Goal: Task Accomplishment & Management: Use online tool/utility

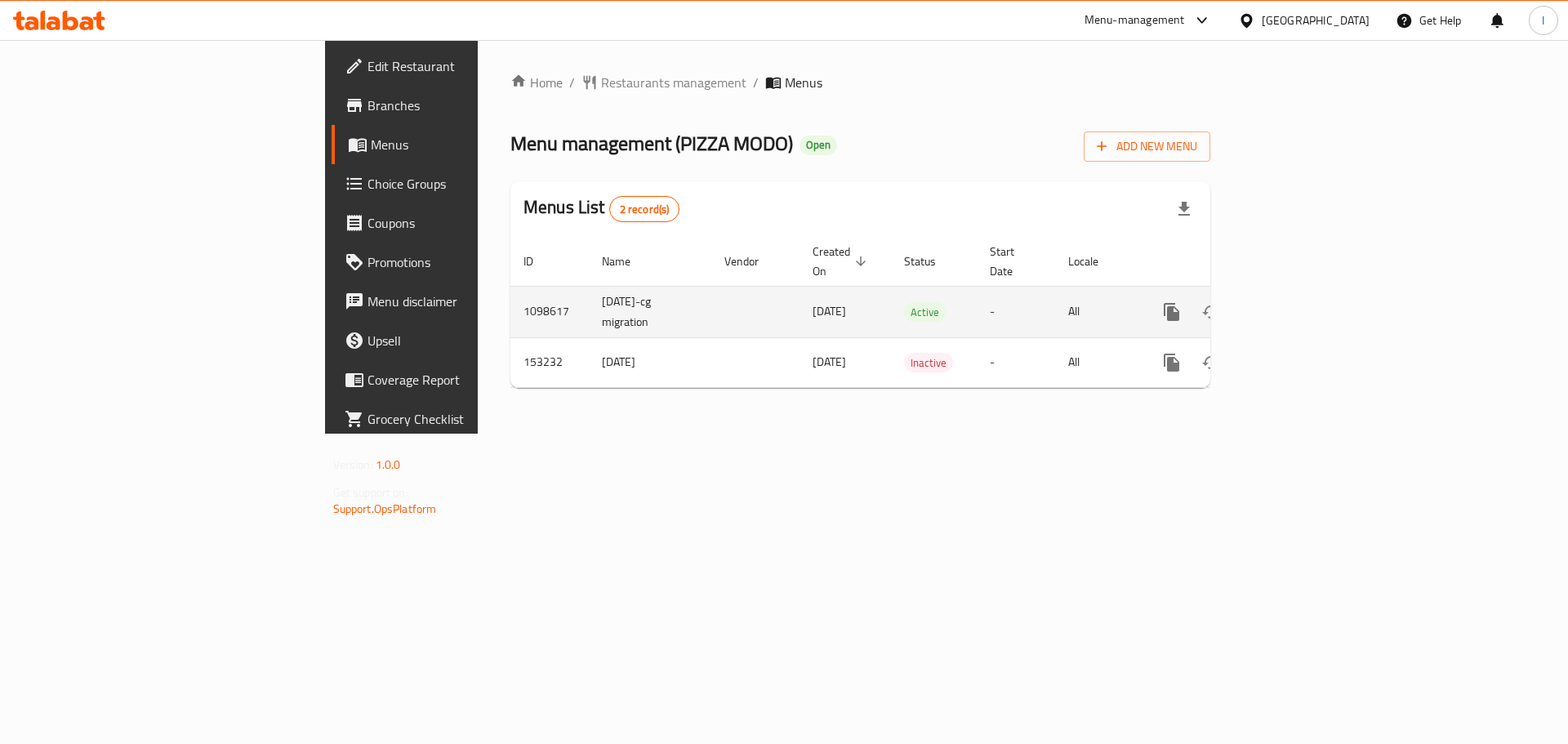
click at [1300, 302] on icon "enhanced table" at bounding box center [1290, 312] width 19 height 19
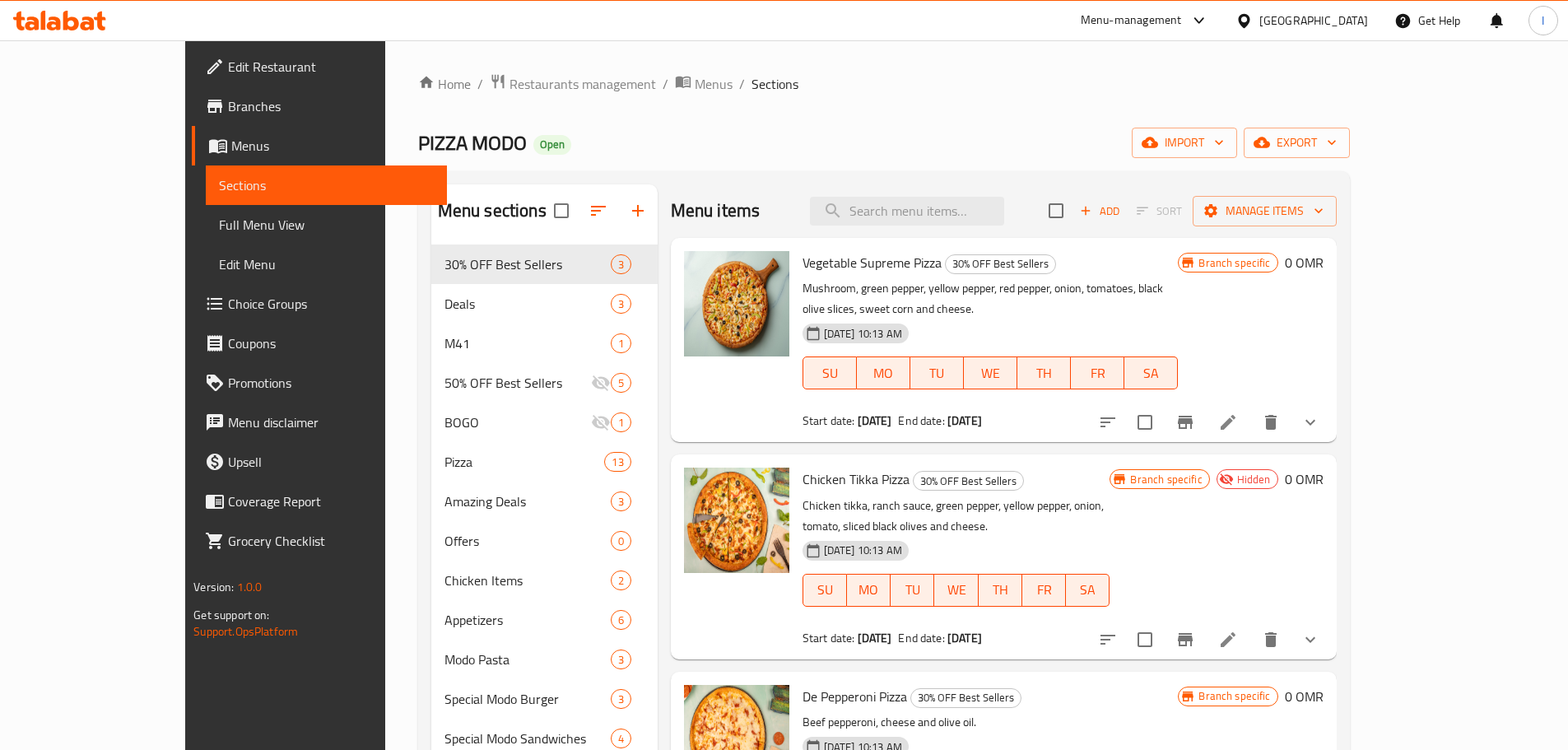
click at [1337, 236] on div "Menu items Add Sort Manage items" at bounding box center [1003, 211] width 666 height 54
click at [1323, 214] on span "Manage items" at bounding box center [1264, 210] width 118 height 20
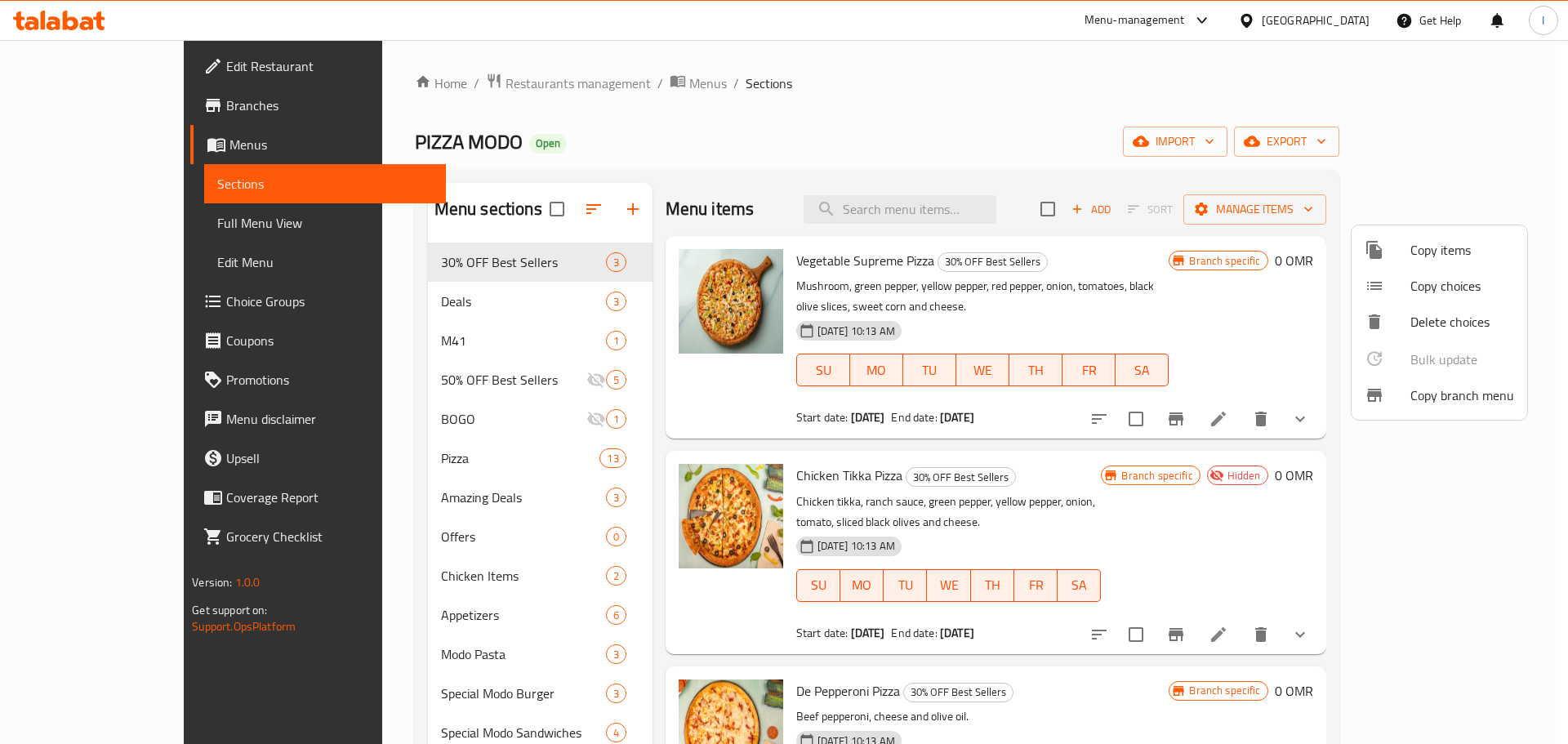
click at [1409, 397] on div at bounding box center [1388, 395] width 46 height 19
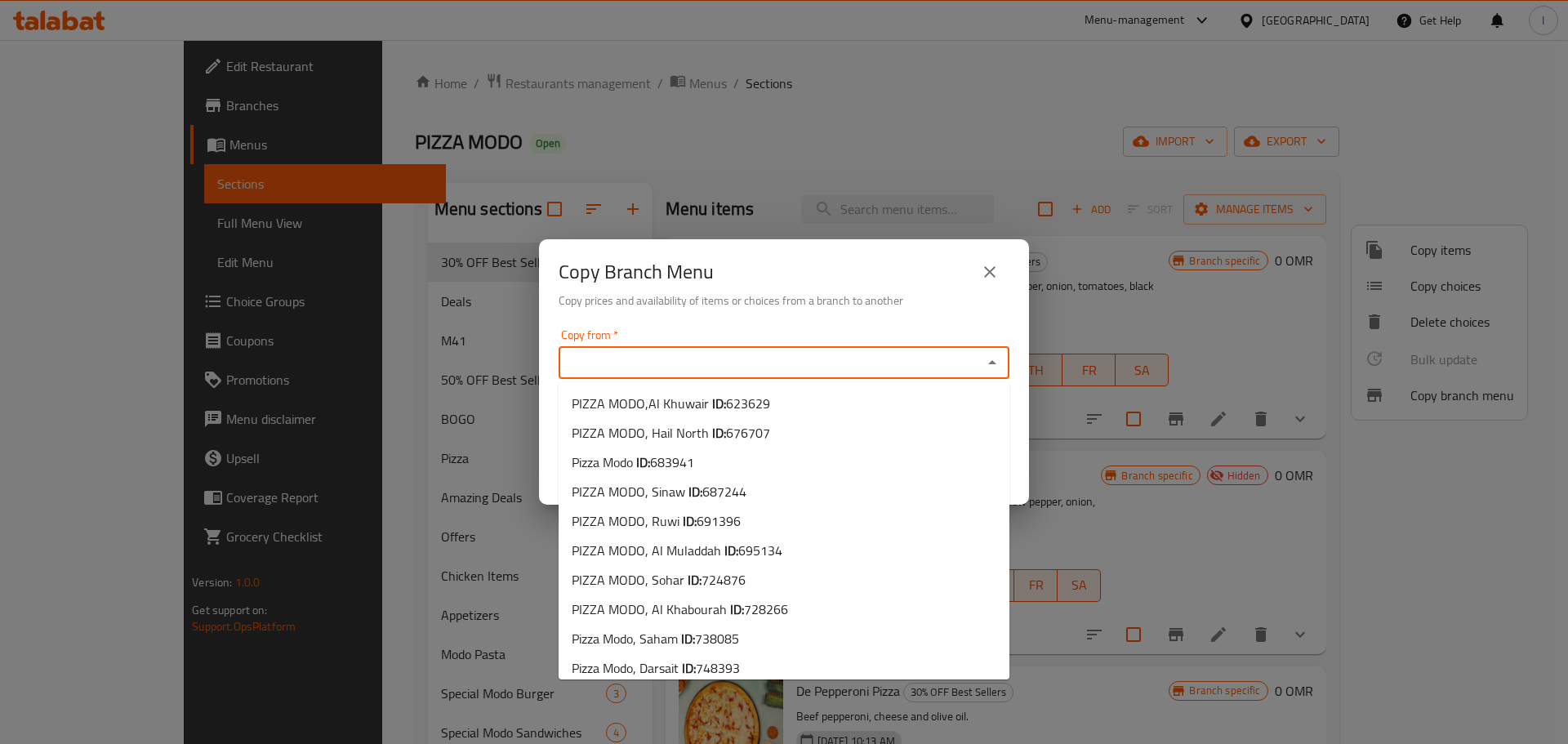
click at [863, 357] on input "Copy from   *" at bounding box center [770, 362] width 414 height 23
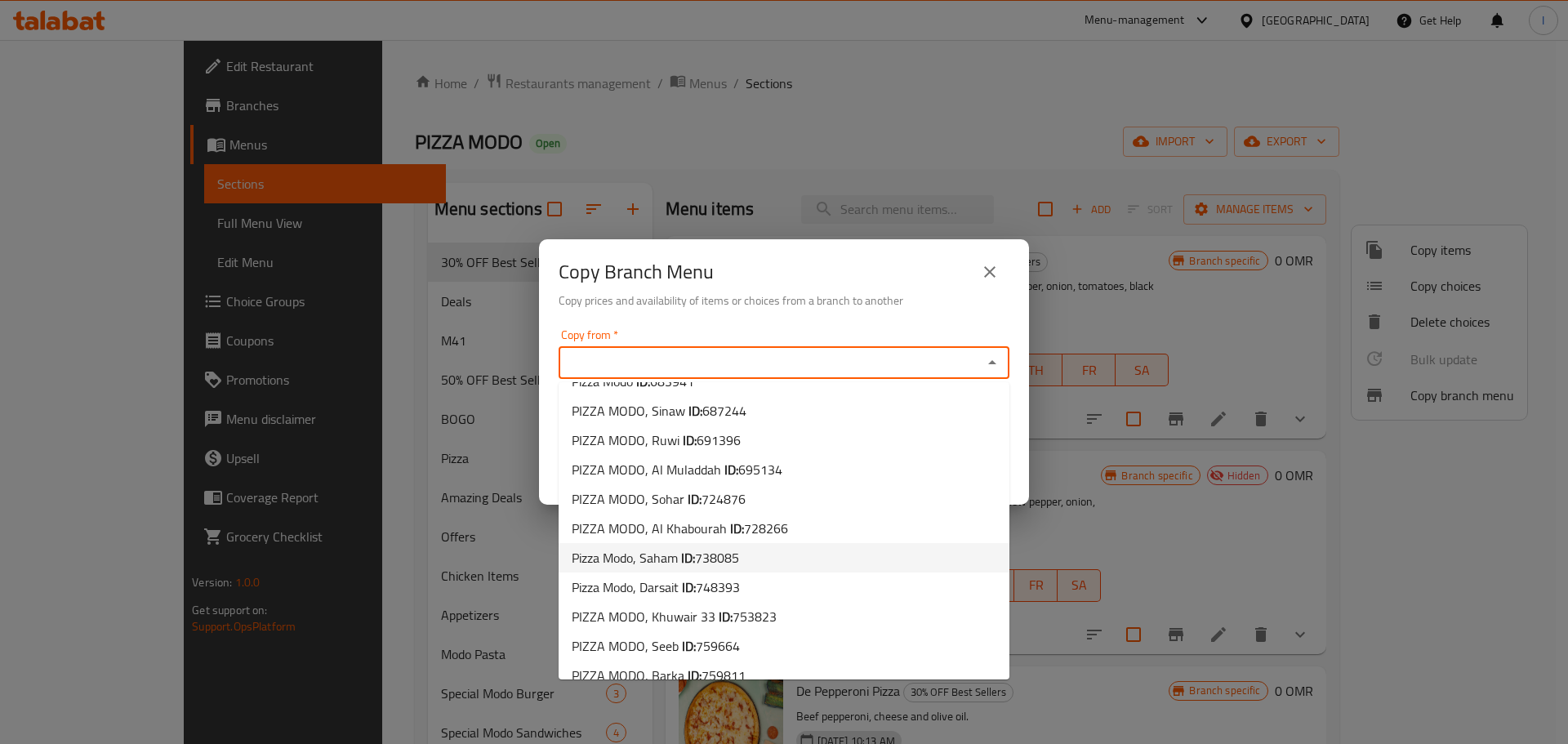
scroll to position [157, 0]
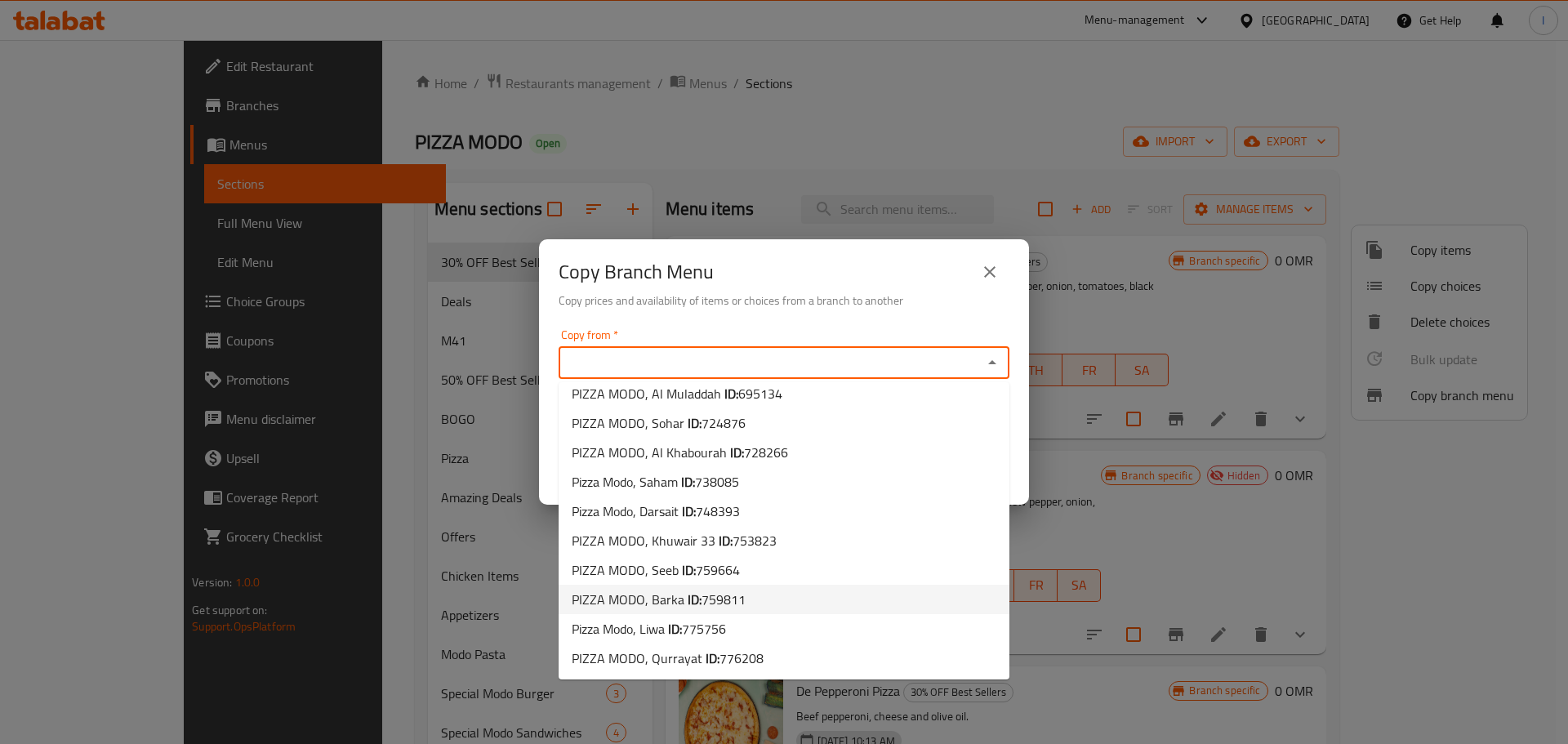
click at [758, 599] on li "PIZZA MODO, Barka ID: 759811" at bounding box center [784, 599] width 451 height 30
type input "PIZZA MODO, Barka"
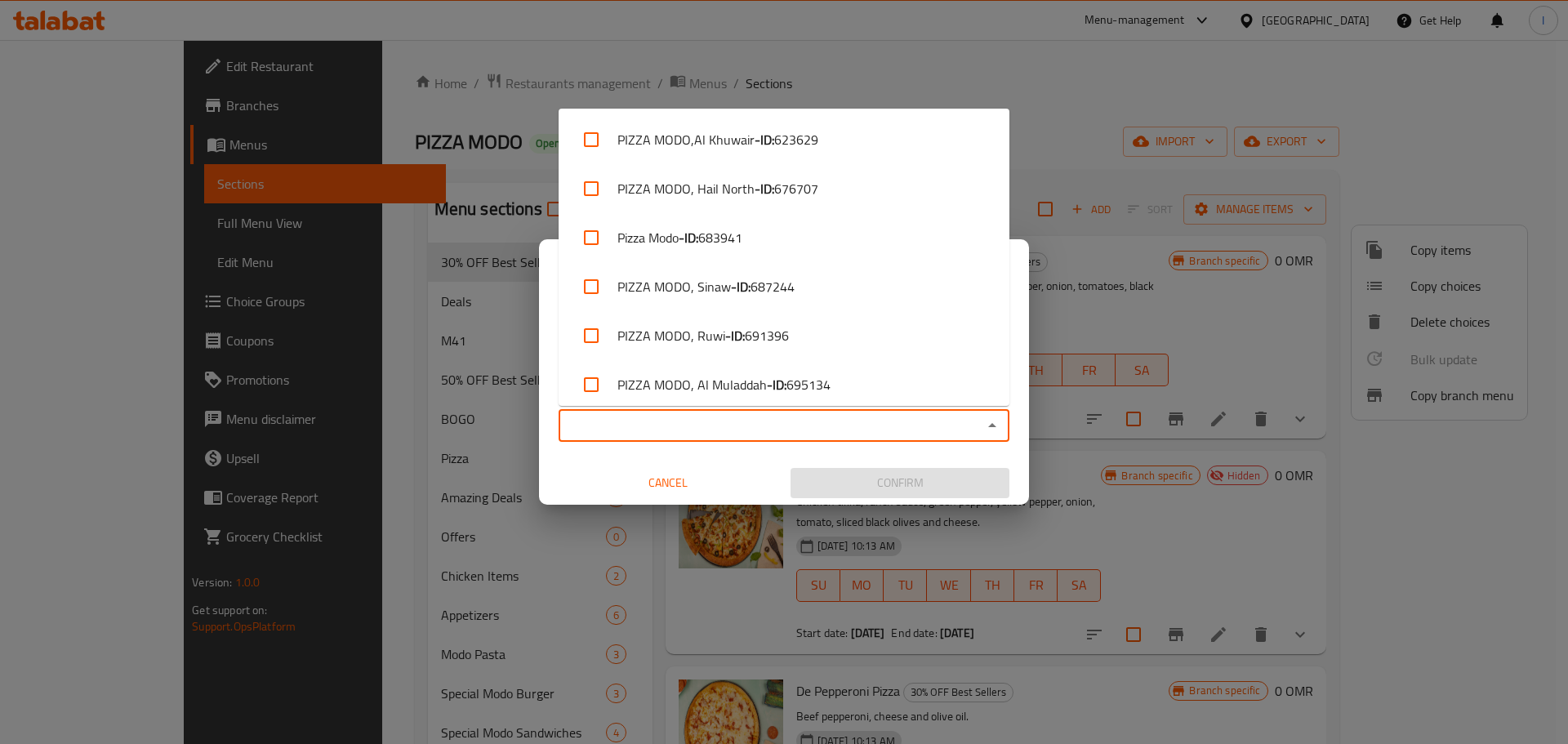
click at [811, 424] on input "Copy to   *" at bounding box center [770, 426] width 414 height 23
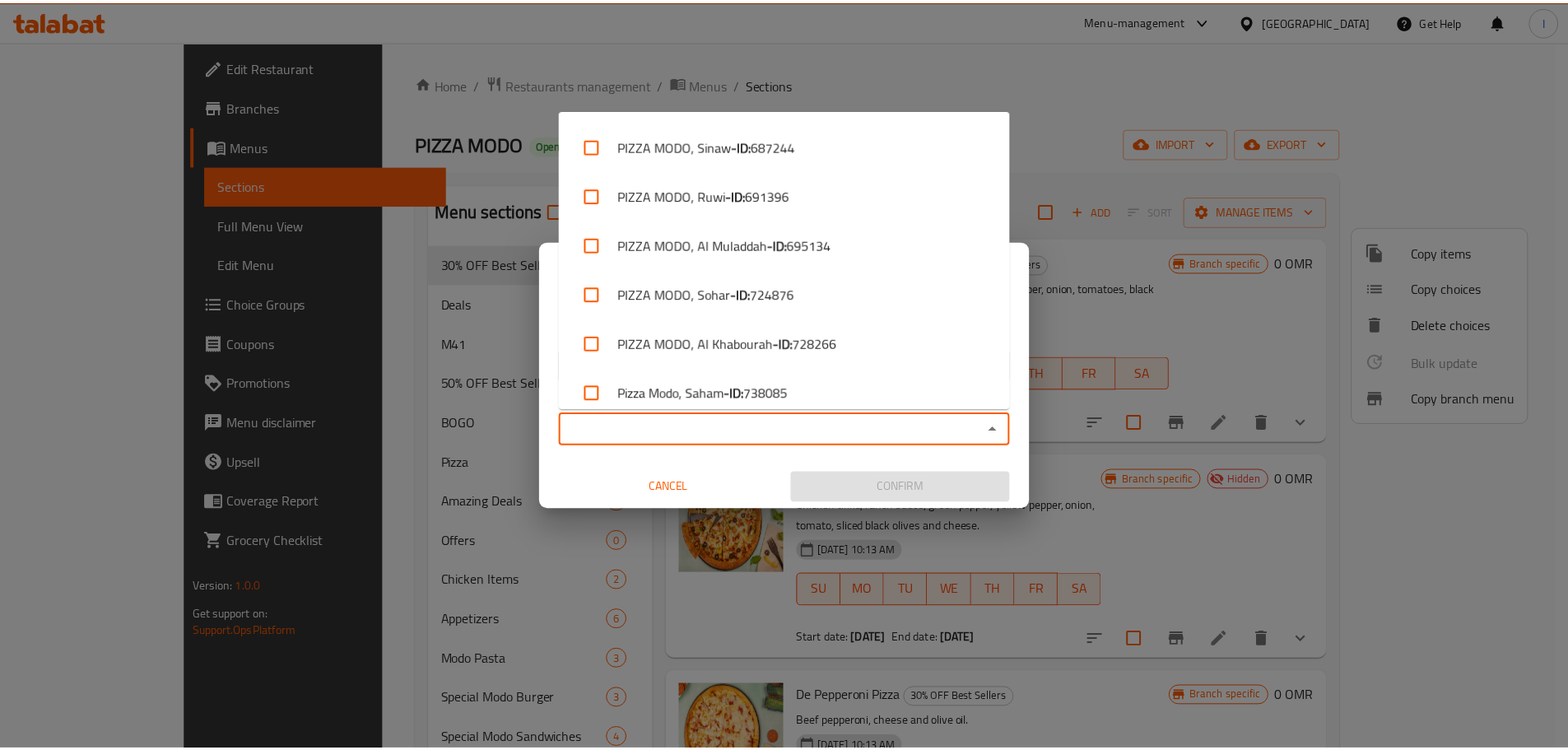
scroll to position [454, 0]
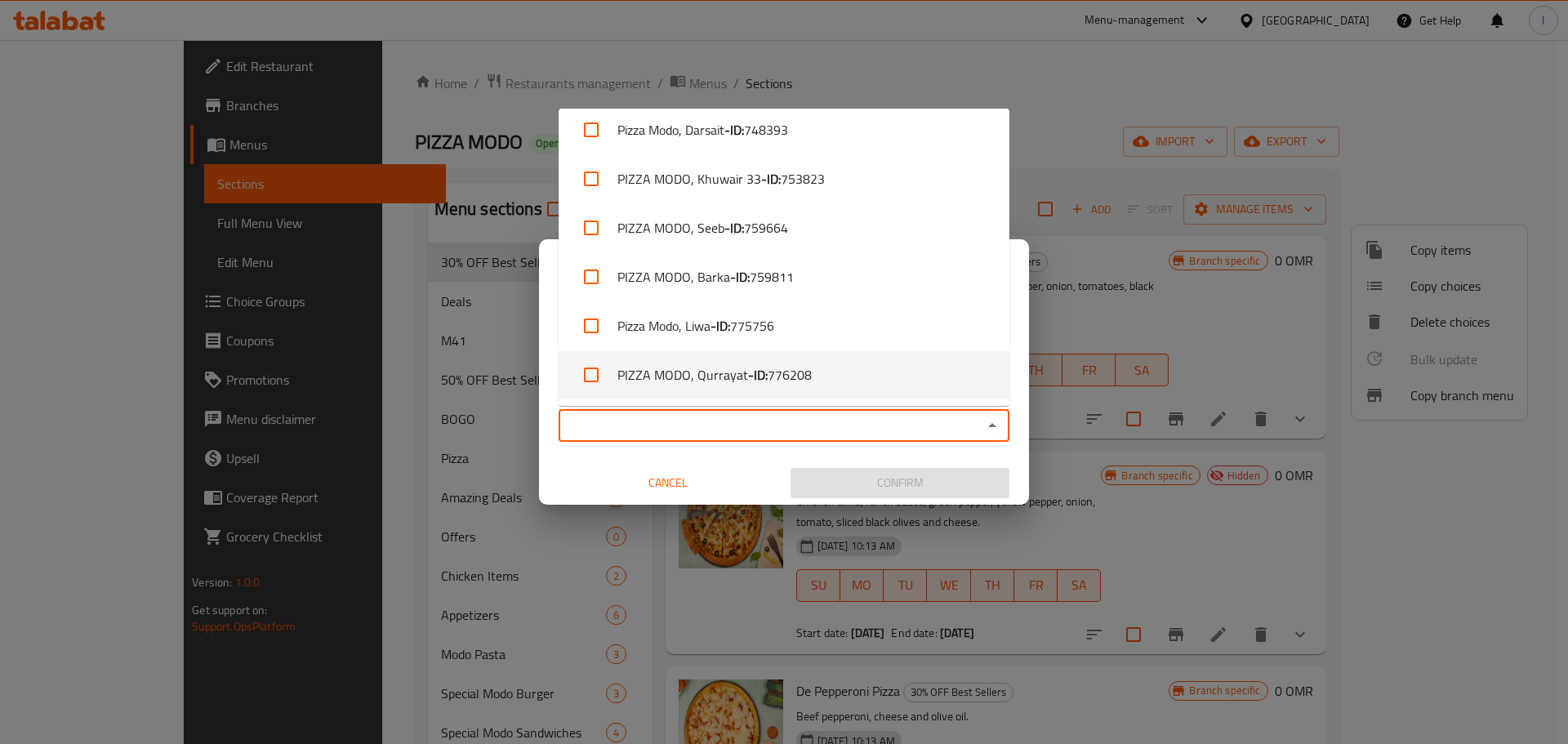
click at [824, 372] on li "PIZZA MODO, Qurrayat - ID: 776208" at bounding box center [784, 374] width 451 height 49
checkbox input "true"
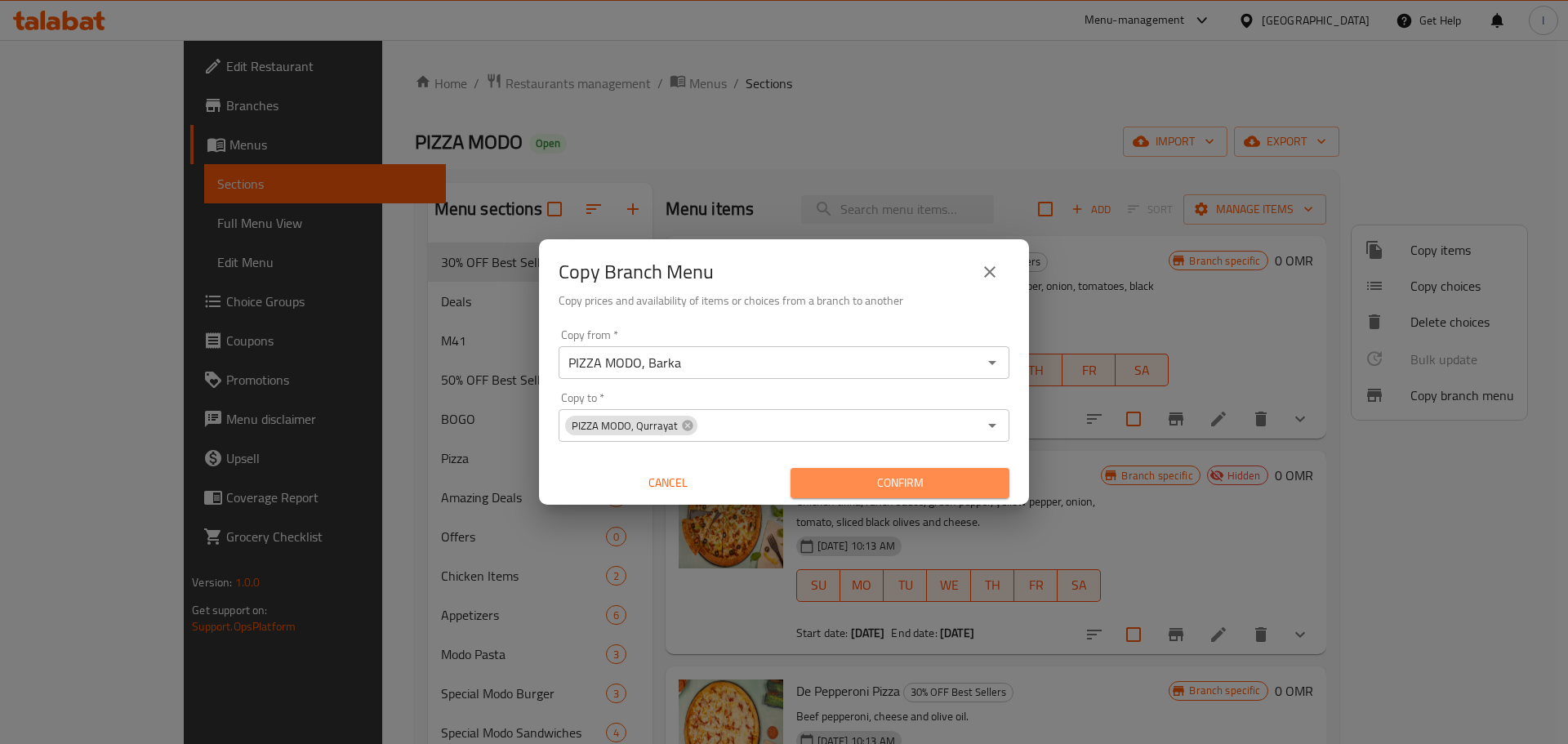
click at [929, 484] on span "Confirm" at bounding box center [900, 482] width 193 height 20
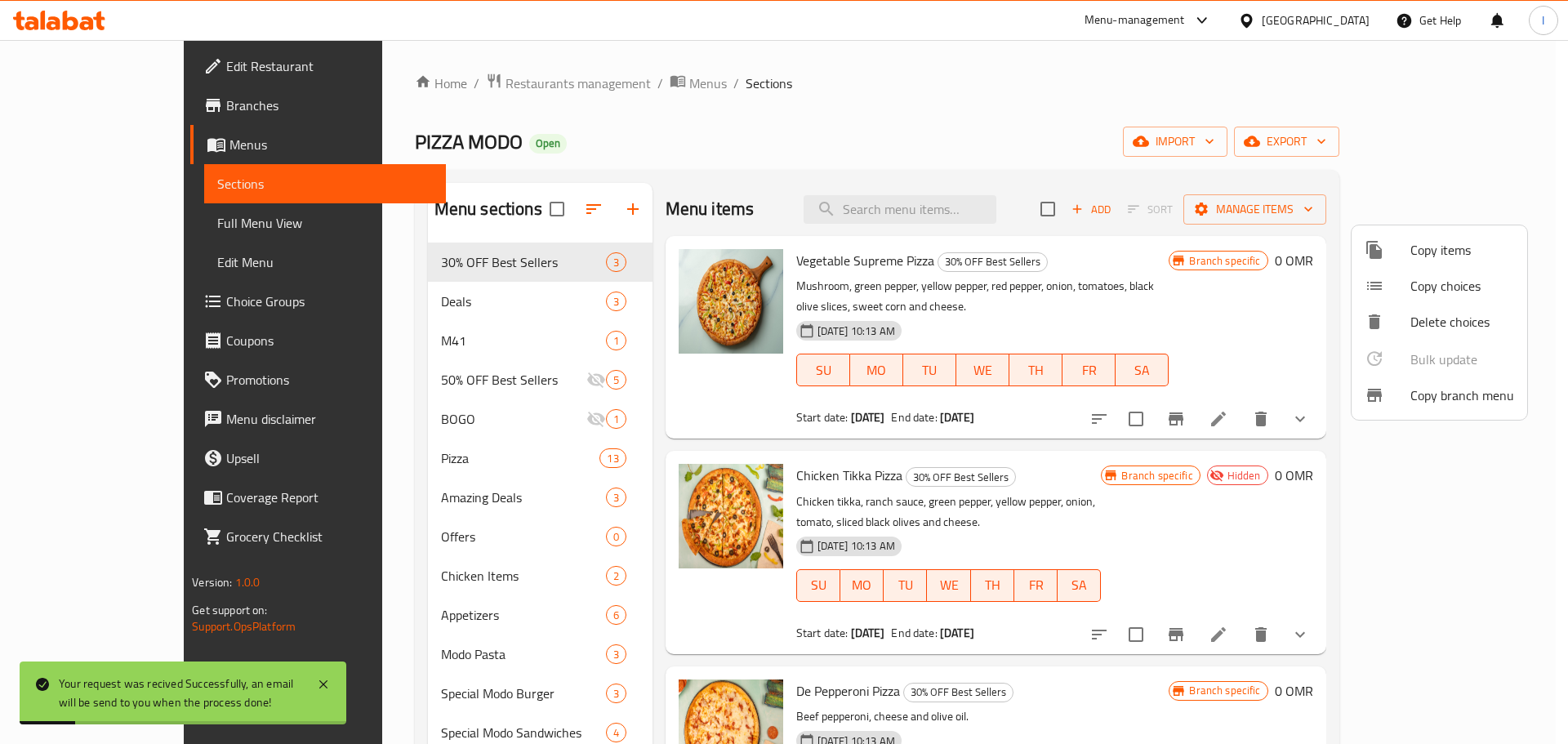
click at [64, 109] on div at bounding box center [784, 372] width 1568 height 744
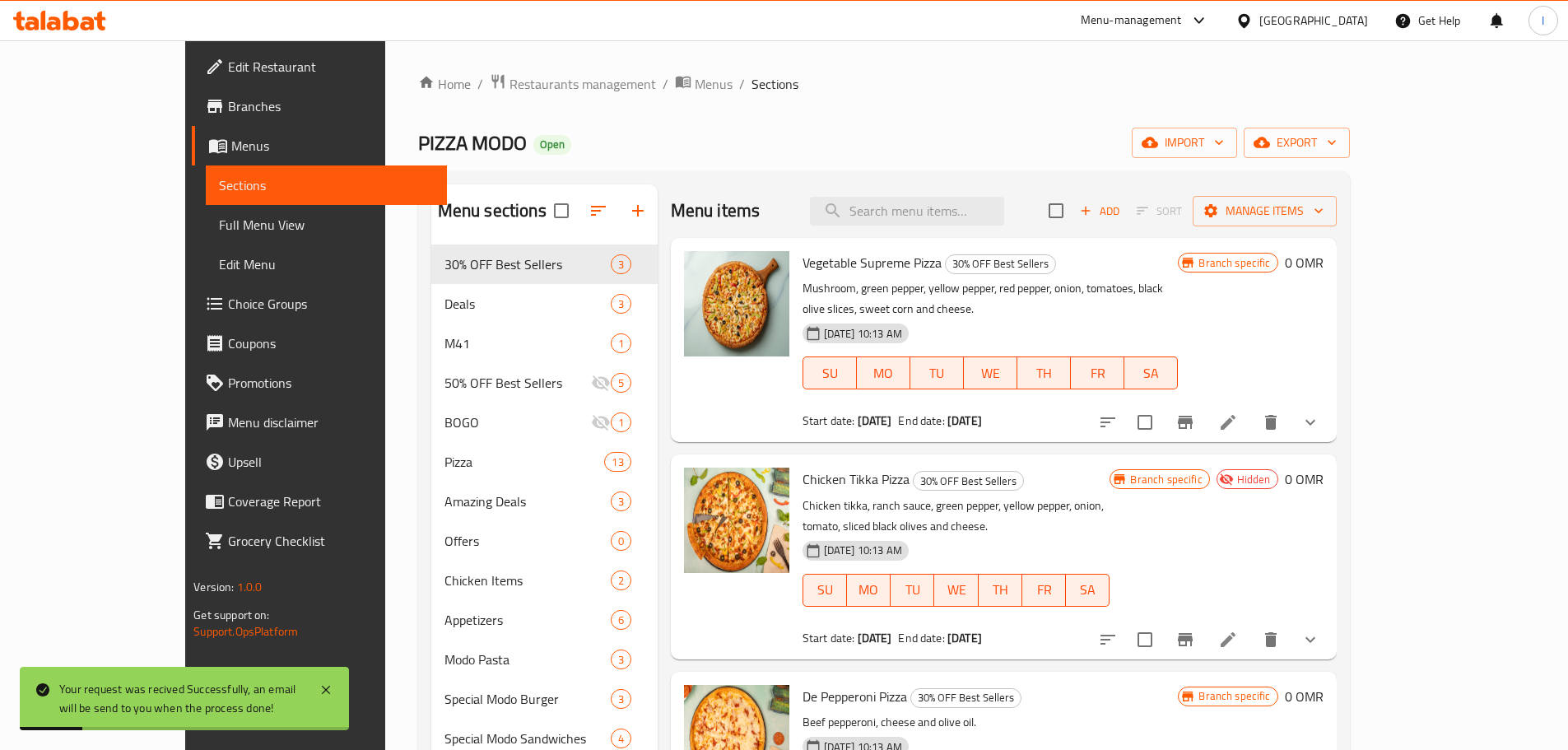
click at [228, 110] on span "Branches" at bounding box center [331, 106] width 205 height 19
